Goal: Transaction & Acquisition: Purchase product/service

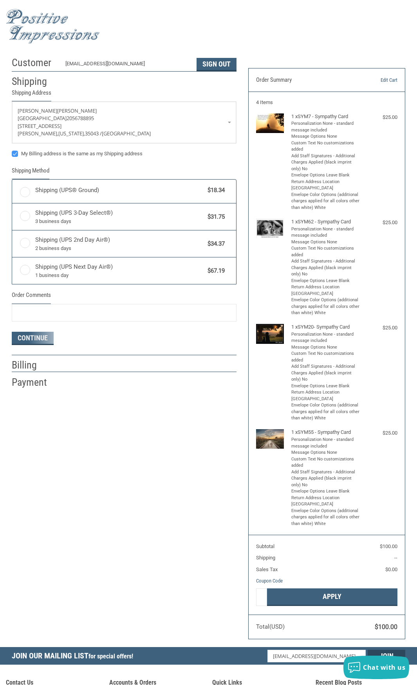
radio input "true"
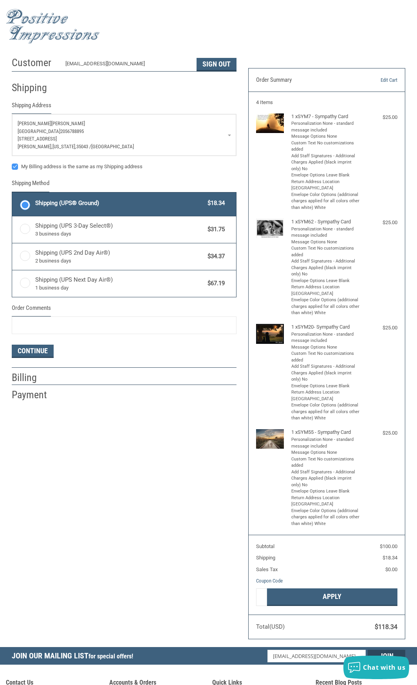
click at [204, 132] on p "[GEOGRAPHIC_DATA] 2056788895" at bounding box center [124, 132] width 213 height 8
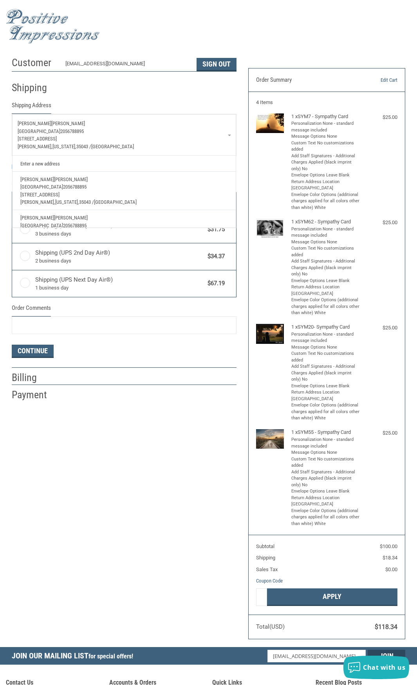
click at [140, 512] on div "Customer [EMAIL_ADDRESS][DOMAIN_NAME] Sign Out Shipping Shipping Address [PERSO…" at bounding box center [208, 350] width 417 height 595
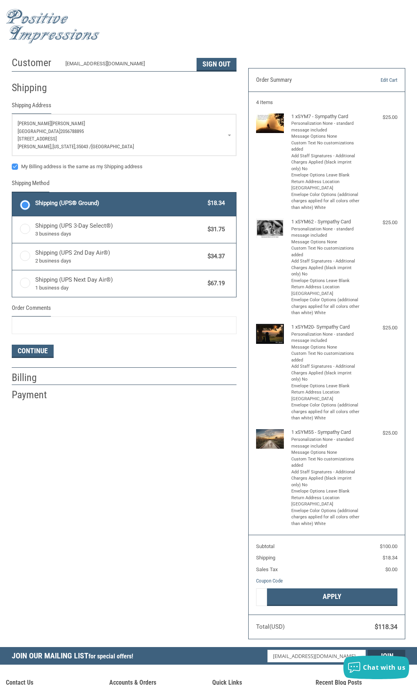
click at [216, 132] on p "[GEOGRAPHIC_DATA] 2056788895" at bounding box center [124, 132] width 213 height 8
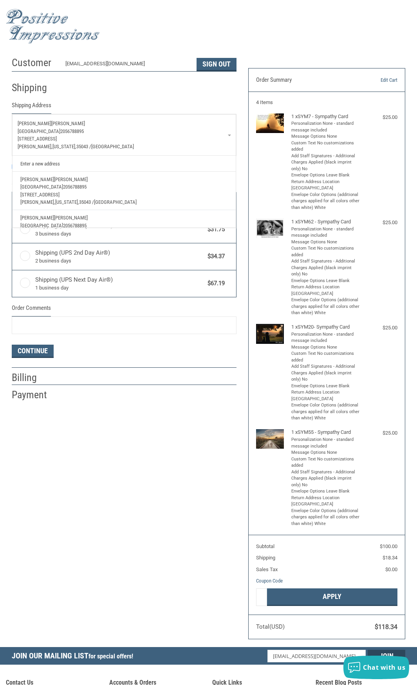
click at [46, 163] on link "Enter a new address" at bounding box center [123, 163] width 215 height 15
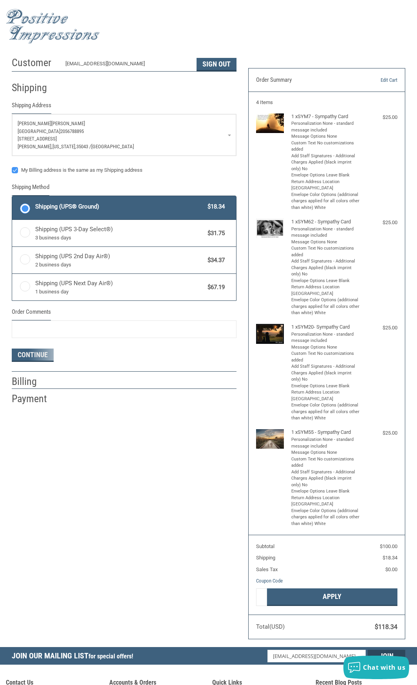
select select "US"
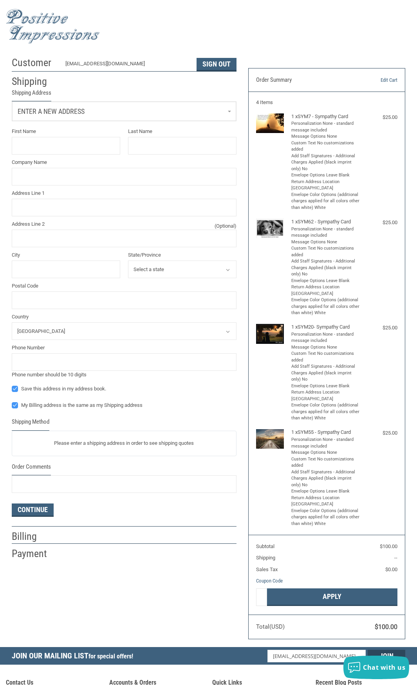
click at [101, 111] on link "Enter a new address" at bounding box center [124, 111] width 224 height 19
click at [70, 144] on input "First Name" at bounding box center [66, 147] width 108 height 18
type input "KACI"
type input "[PERSON_NAME]"
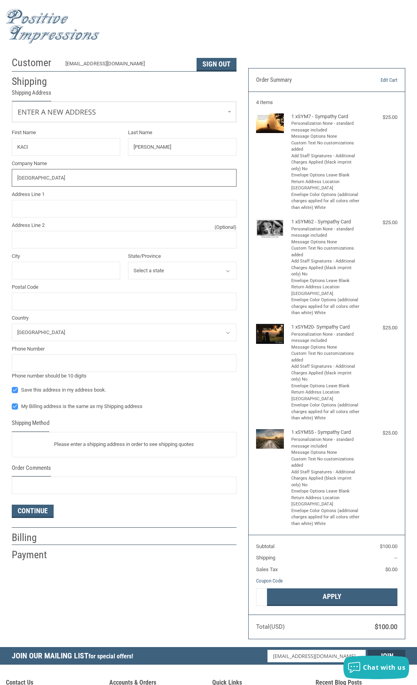
type input "[GEOGRAPHIC_DATA]"
click at [54, 204] on input "Address Line 1" at bounding box center [124, 209] width 225 height 18
type input "[STREET_ADDRESS]"
click at [38, 271] on input "City" at bounding box center [66, 271] width 108 height 18
type input "[PERSON_NAME]"
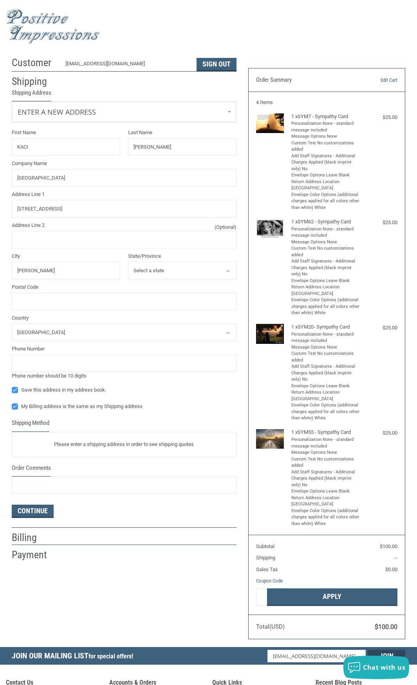
drag, startPoint x: 169, startPoint y: 270, endPoint x: 164, endPoint y: 277, distance: 9.0
click at [169, 270] on select "Select a state [US_STATE] [US_STATE] [US_STATE] [US_STATE] [US_STATE] [US_STATE…" at bounding box center [182, 271] width 108 height 18
select select "AL"
click at [128, 262] on select "Select a state [US_STATE] [US_STATE] [US_STATE] [US_STATE] [US_STATE] [US_STATE…" at bounding box center [182, 271] width 108 height 18
click at [69, 306] on input "Postal Code" at bounding box center [124, 302] width 225 height 18
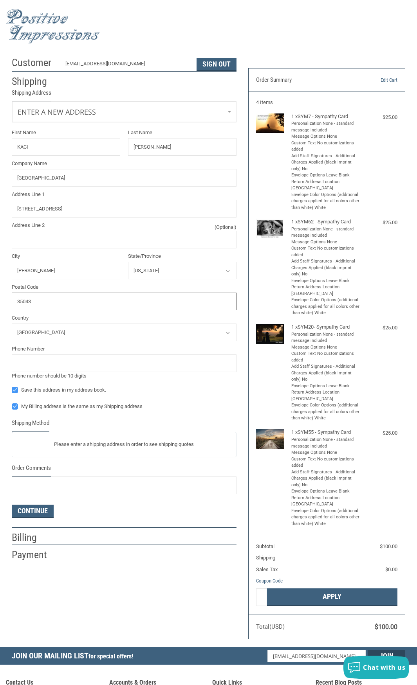
type input "35043"
click at [40, 363] on input "tel" at bounding box center [124, 364] width 225 height 18
type input "2056788895"
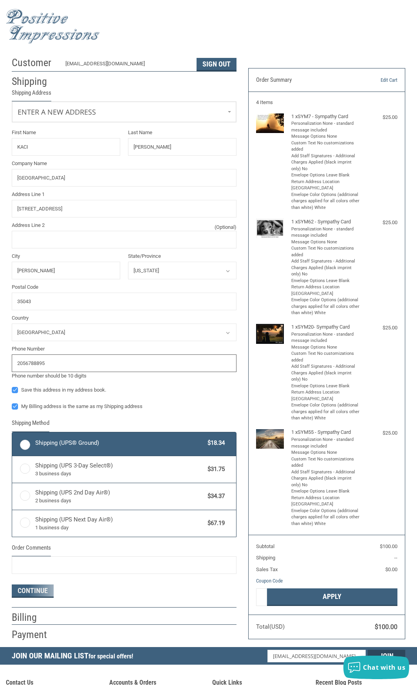
radio input "true"
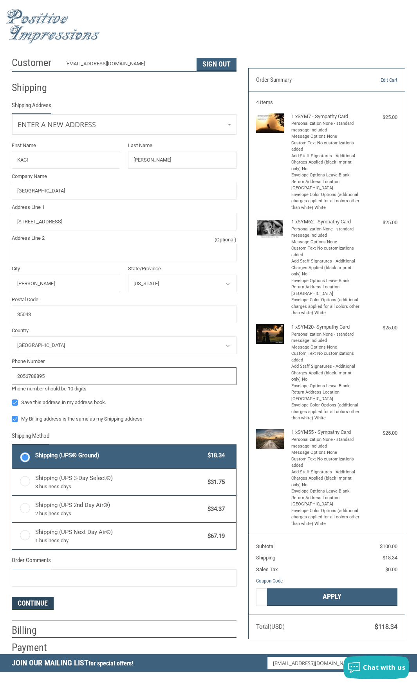
type input "2056788895"
click at [39, 605] on button "Continue" at bounding box center [33, 603] width 42 height 13
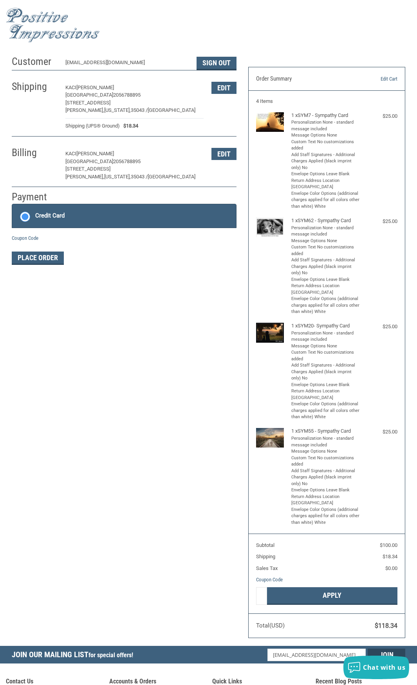
scroll to position [41, 0]
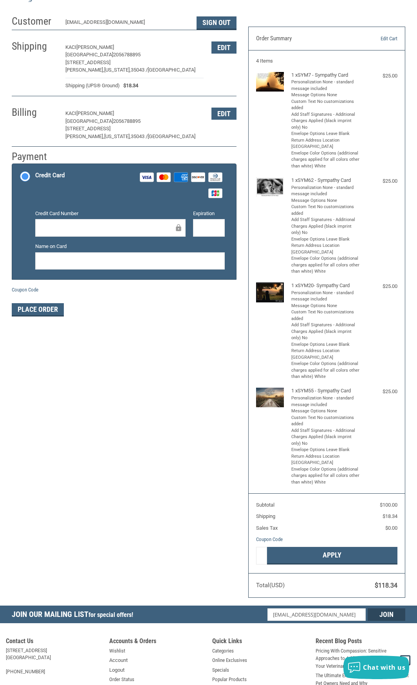
click at [97, 220] on div at bounding box center [110, 228] width 150 height 18
click at [198, 220] on div at bounding box center [209, 228] width 32 height 18
click at [48, 309] on button "Place Order" at bounding box center [38, 309] width 52 height 13
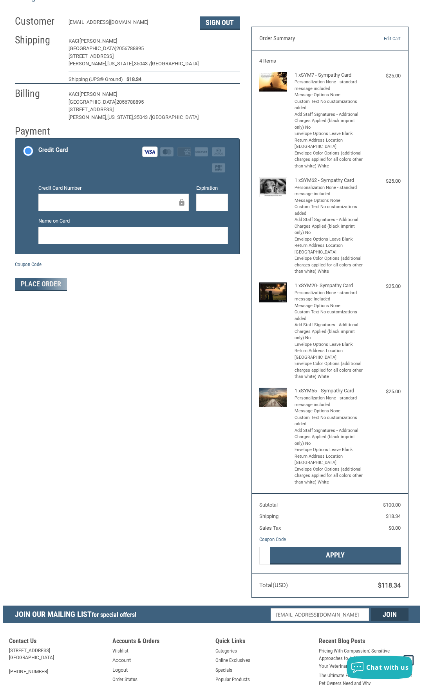
scroll to position [0, 0]
